Goal: Transaction & Acquisition: Purchase product/service

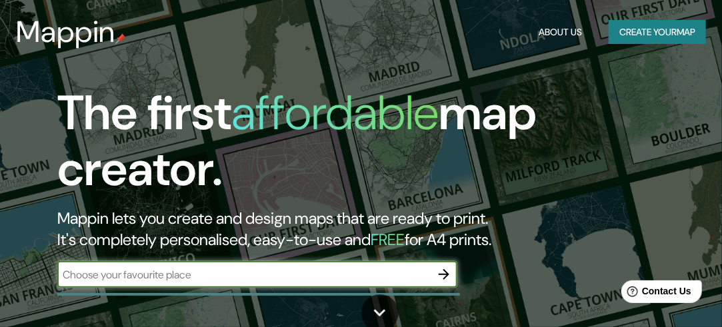
click at [640, 28] on button "Create your map" at bounding box center [656, 32] width 97 height 25
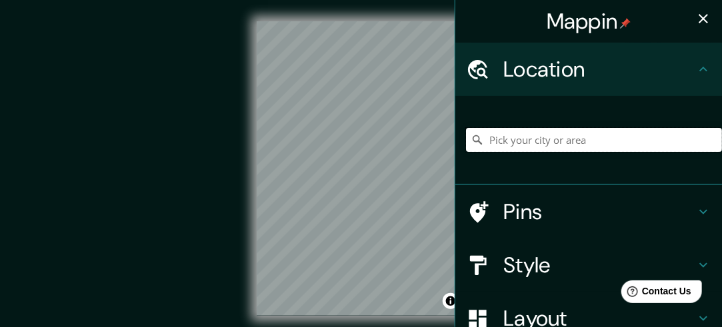
click at [536, 135] on input "Pick your city or area" at bounding box center [594, 140] width 256 height 24
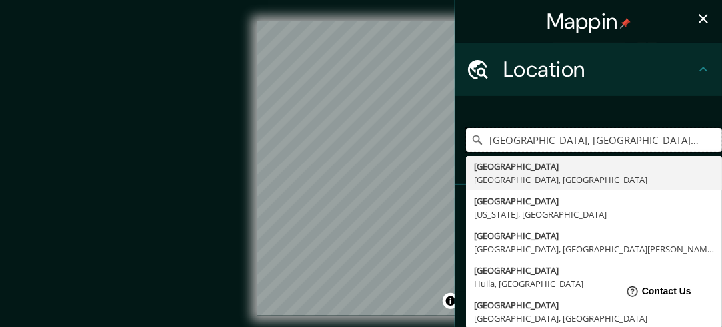
type input "[GEOGRAPHIC_DATA], [GEOGRAPHIC_DATA], [GEOGRAPHIC_DATA]"
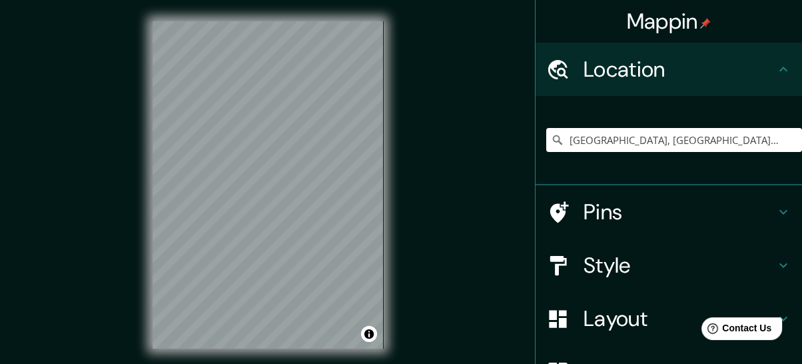
click at [638, 219] on h4 "Pins" at bounding box center [680, 212] width 192 height 27
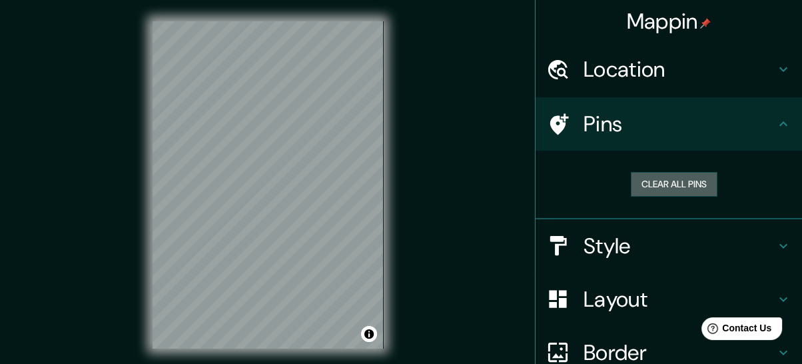
click at [634, 184] on button "Clear all pins" at bounding box center [674, 184] width 87 height 25
click at [686, 189] on button "Clear all pins" at bounding box center [674, 184] width 87 height 25
click at [656, 185] on button "Clear all pins" at bounding box center [674, 184] width 87 height 25
click at [556, 70] on icon at bounding box center [557, 69] width 23 height 23
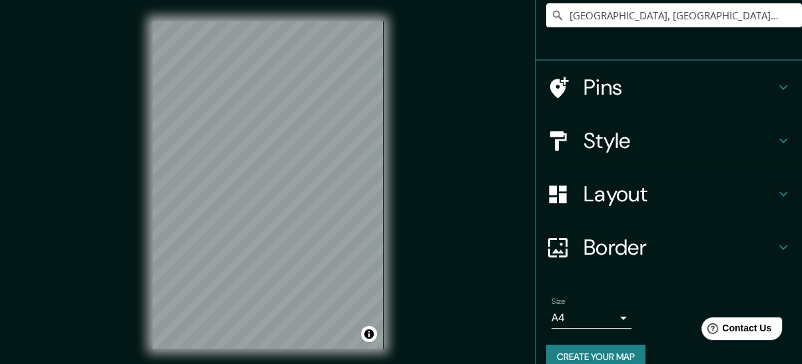
scroll to position [145, 0]
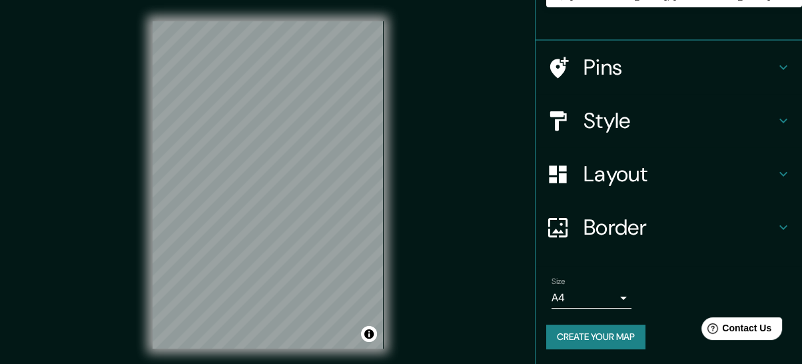
click at [721, 171] on icon at bounding box center [784, 174] width 16 height 16
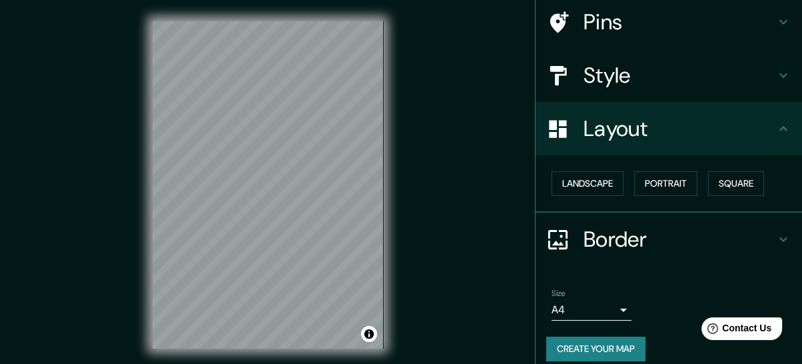
scroll to position [101, 0]
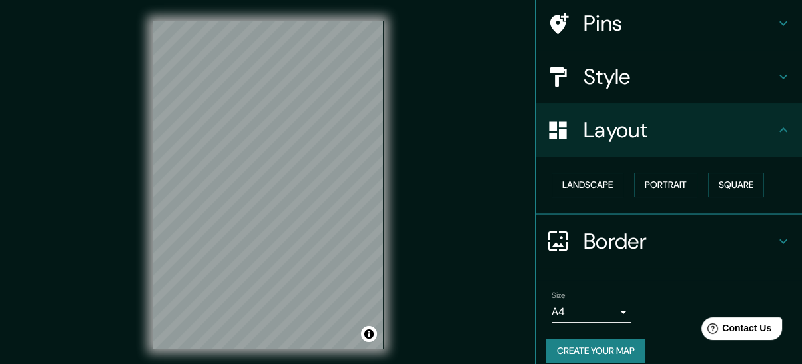
click at [634, 189] on button "Portrait" at bounding box center [665, 185] width 63 height 25
click at [711, 190] on button "Square" at bounding box center [736, 185] width 56 height 25
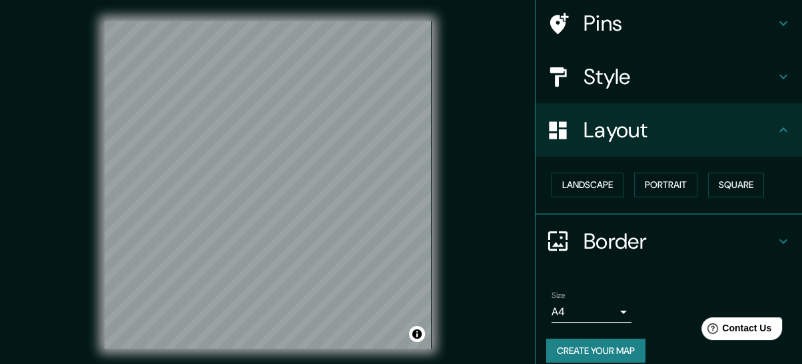
click at [645, 139] on h4 "Layout" at bounding box center [680, 130] width 192 height 27
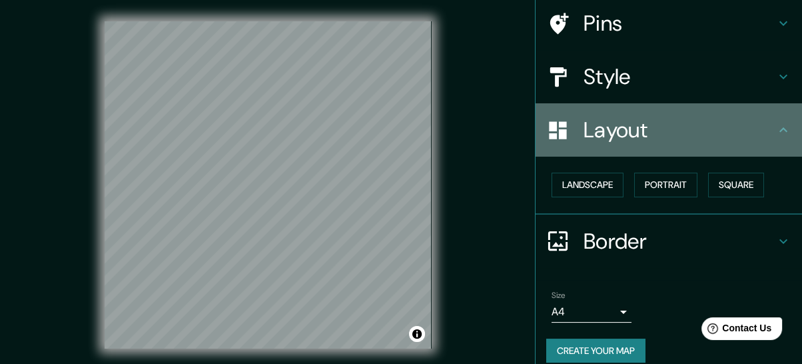
click at [721, 131] on icon at bounding box center [784, 130] width 16 height 16
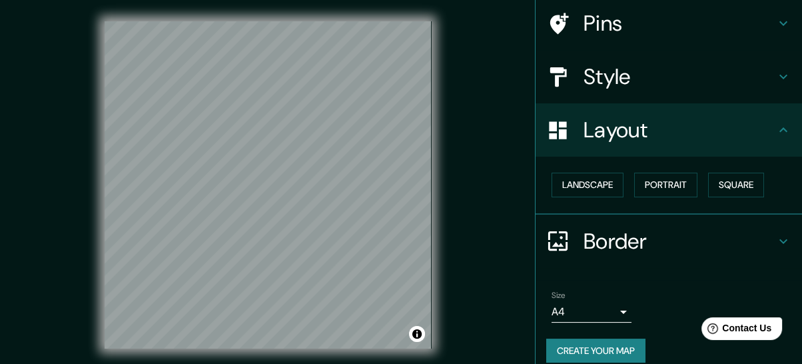
click at [721, 132] on icon at bounding box center [784, 130] width 16 height 16
click at [593, 128] on h4 "Layout" at bounding box center [680, 130] width 192 height 27
click at [721, 131] on icon at bounding box center [784, 129] width 8 height 5
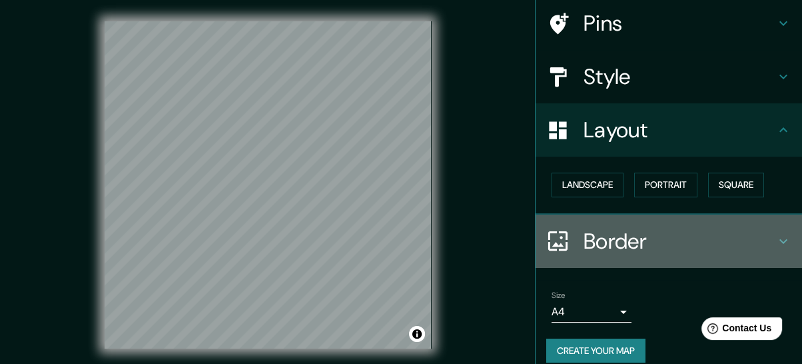
click at [721, 236] on icon at bounding box center [784, 241] width 16 height 16
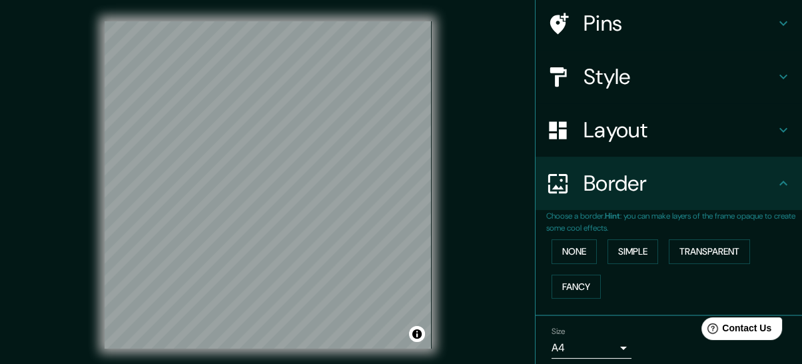
scroll to position [150, 0]
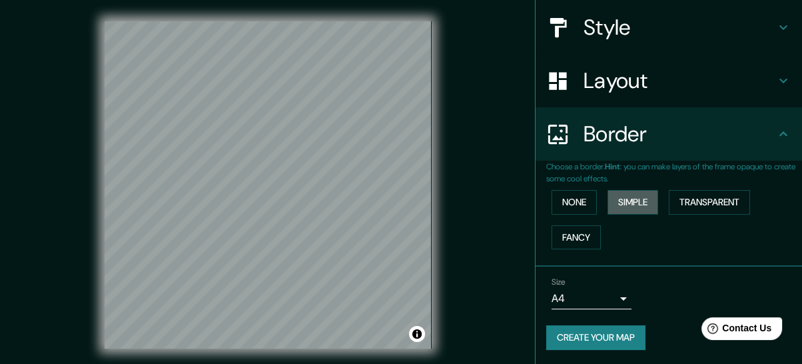
click at [626, 206] on button "Simple" at bounding box center [633, 202] width 51 height 25
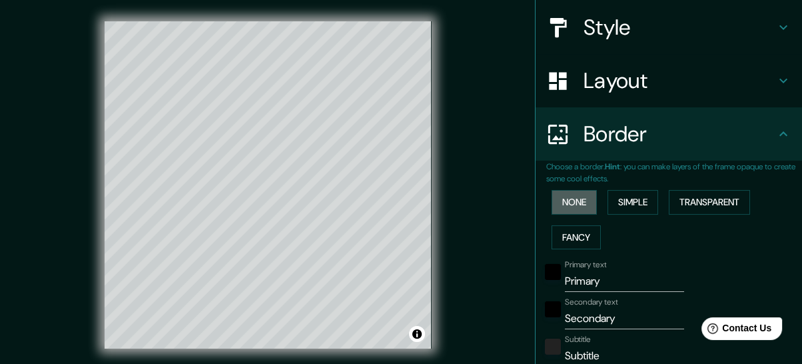
click at [580, 203] on button "None" at bounding box center [574, 202] width 45 height 25
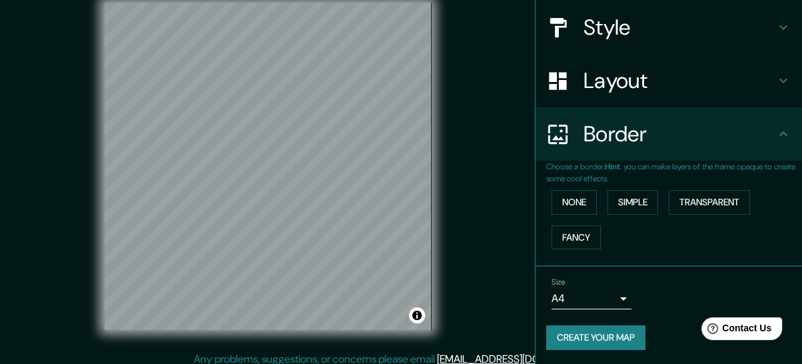
scroll to position [27, 0]
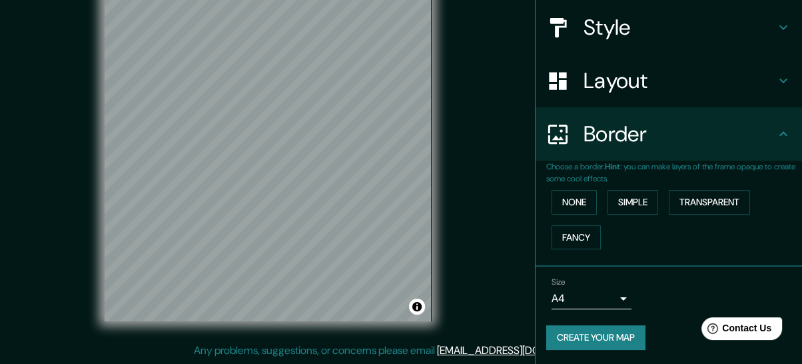
click at [616, 300] on body "Mappin Location [GEOGRAPHIC_DATA], [GEOGRAPHIC_DATA], [GEOGRAPHIC_DATA] [GEOGRA…" at bounding box center [401, 155] width 802 height 364
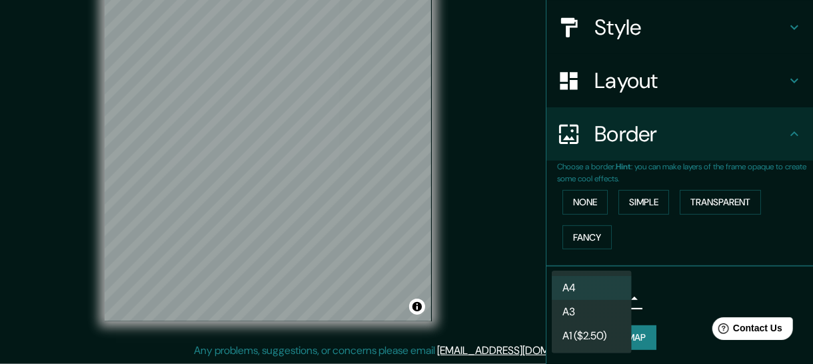
click at [594, 310] on li "A3" at bounding box center [592, 312] width 80 height 24
type input "a4"
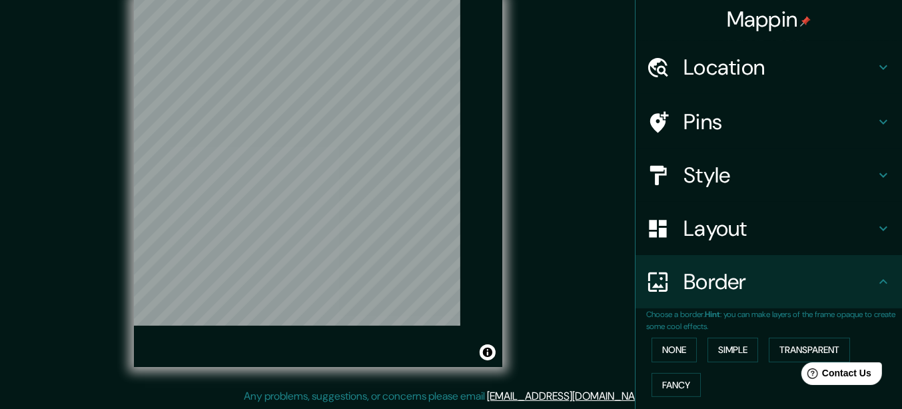
scroll to position [1, 0]
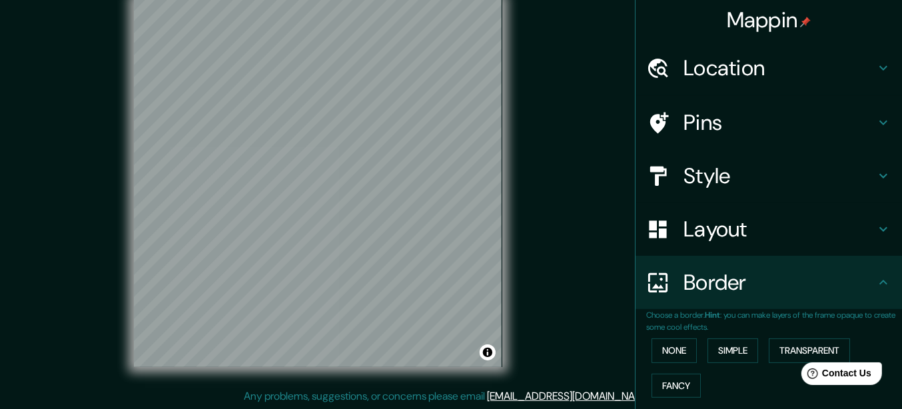
click at [721, 179] on h4 "Style" at bounding box center [780, 176] width 192 height 27
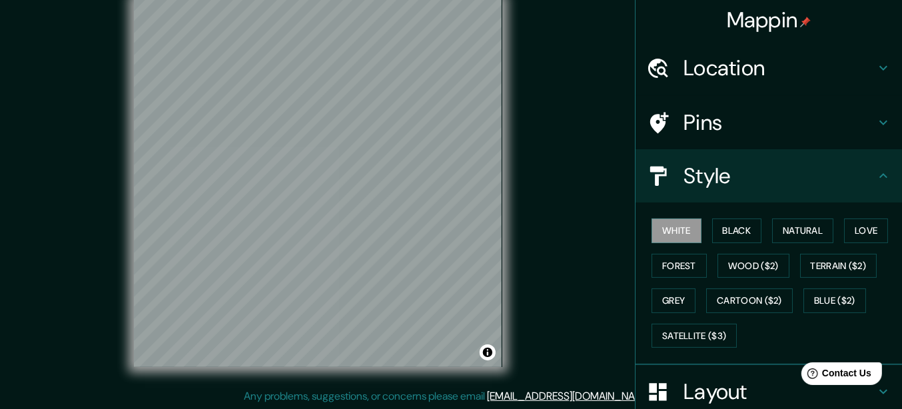
click at [721, 225] on button "Black" at bounding box center [737, 231] width 50 height 25
click at [676, 229] on button "White" at bounding box center [677, 231] width 50 height 25
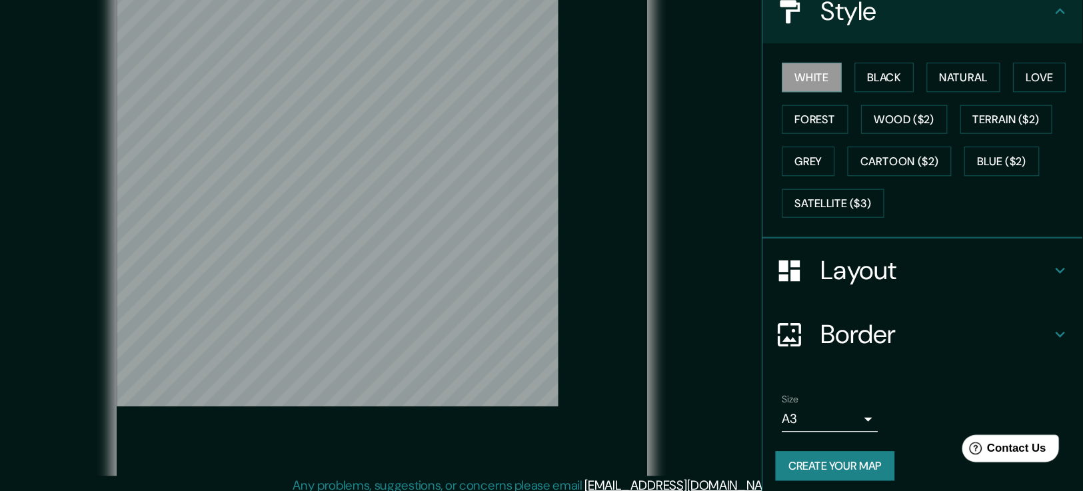
scroll to position [91, 0]
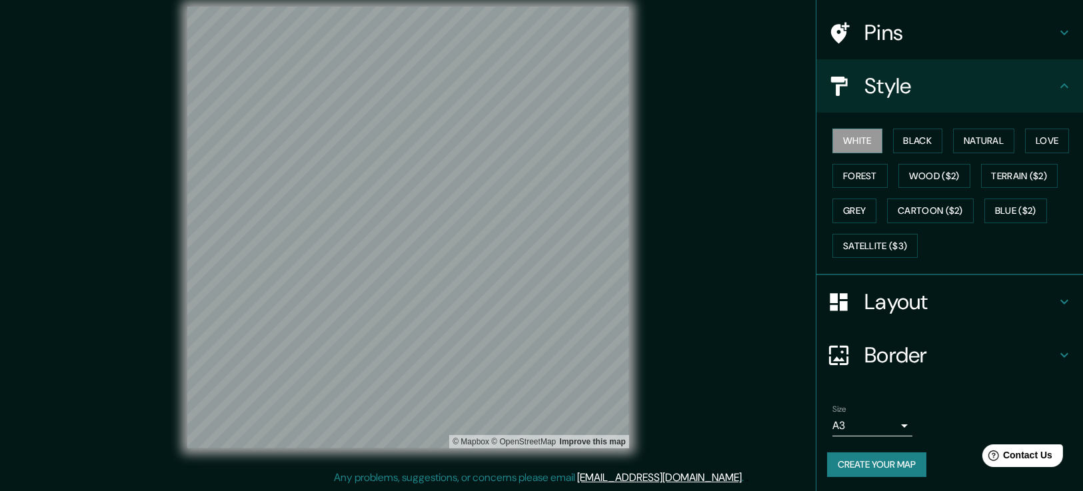
click at [721, 131] on button "Natural" at bounding box center [983, 141] width 61 height 25
click at [434, 7] on div at bounding box center [408, 7] width 442 height 0
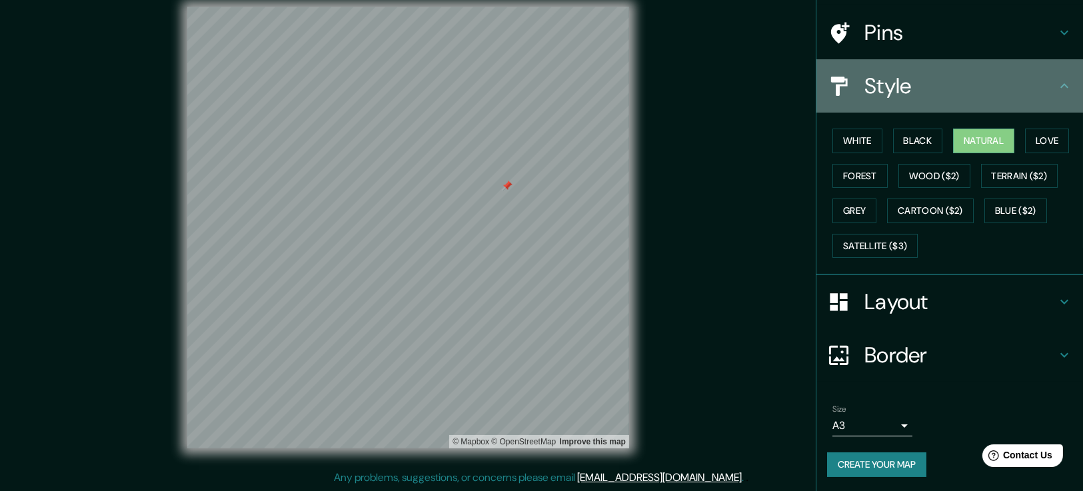
click at [721, 91] on h4 "Style" at bounding box center [960, 86] width 192 height 27
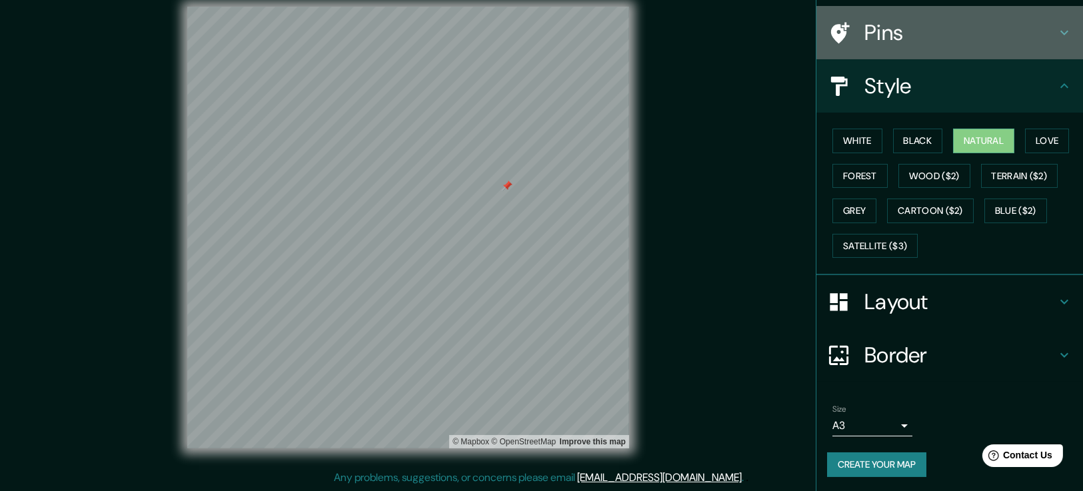
click at [721, 27] on icon at bounding box center [1064, 33] width 16 height 16
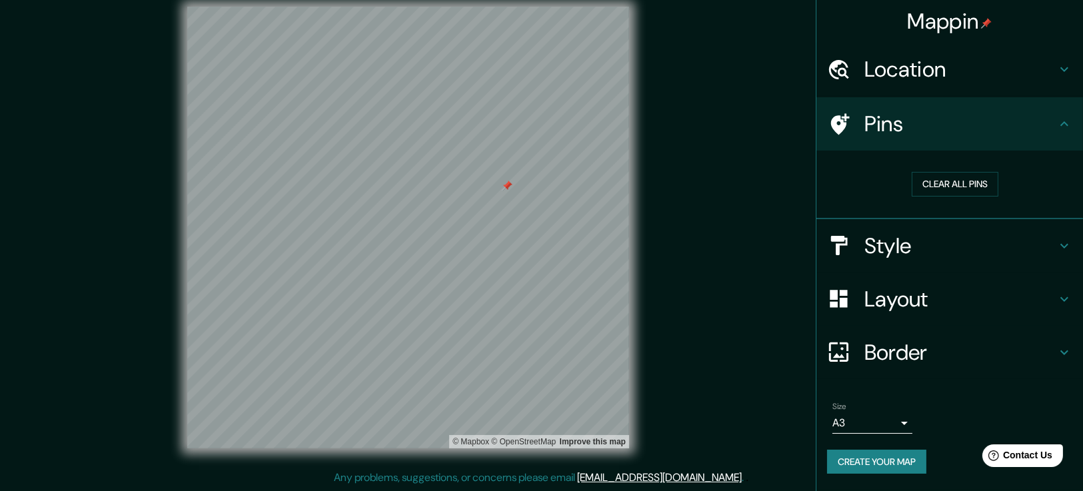
scroll to position [0, 0]
click at [721, 180] on button "Clear all pins" at bounding box center [954, 184] width 87 height 25
click at [555, 326] on html "Mappin Location [GEOGRAPHIC_DATA], [GEOGRAPHIC_DATA], [GEOGRAPHIC_DATA] [GEOGRA…" at bounding box center [541, 230] width 1083 height 491
